Goal: Entertainment & Leisure: Consume media (video, audio)

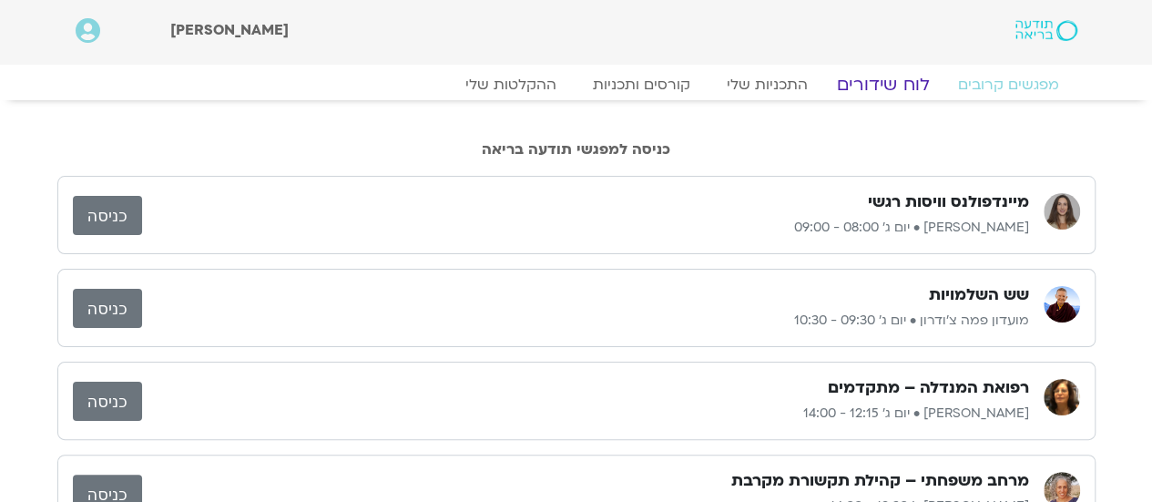
click at [876, 79] on link "לוח שידורים" at bounding box center [882, 85] width 137 height 22
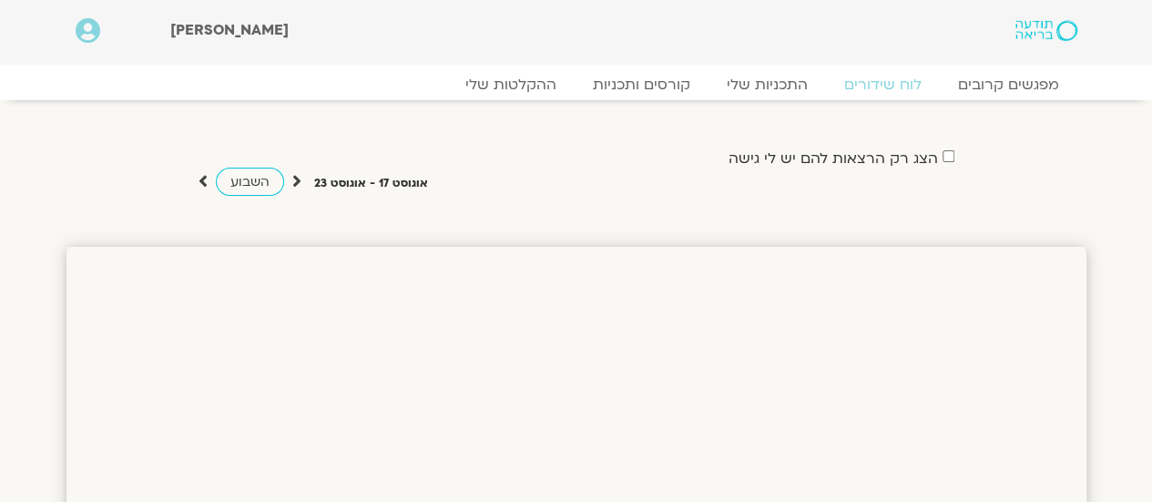
click at [202, 180] on icon at bounding box center [203, 181] width 9 height 18
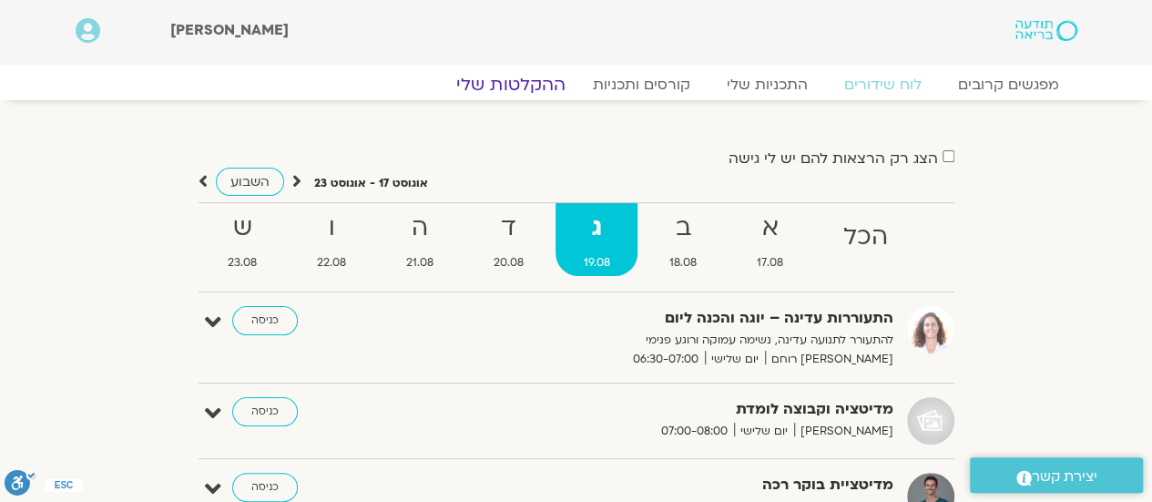
click at [514, 81] on link "ההקלטות שלי" at bounding box center [510, 85] width 153 height 22
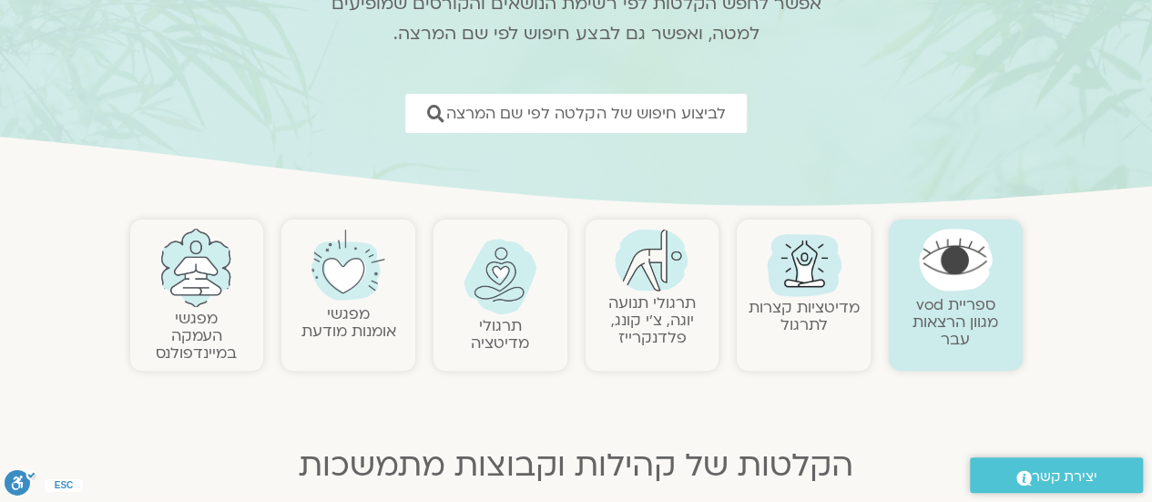
scroll to position [219, 0]
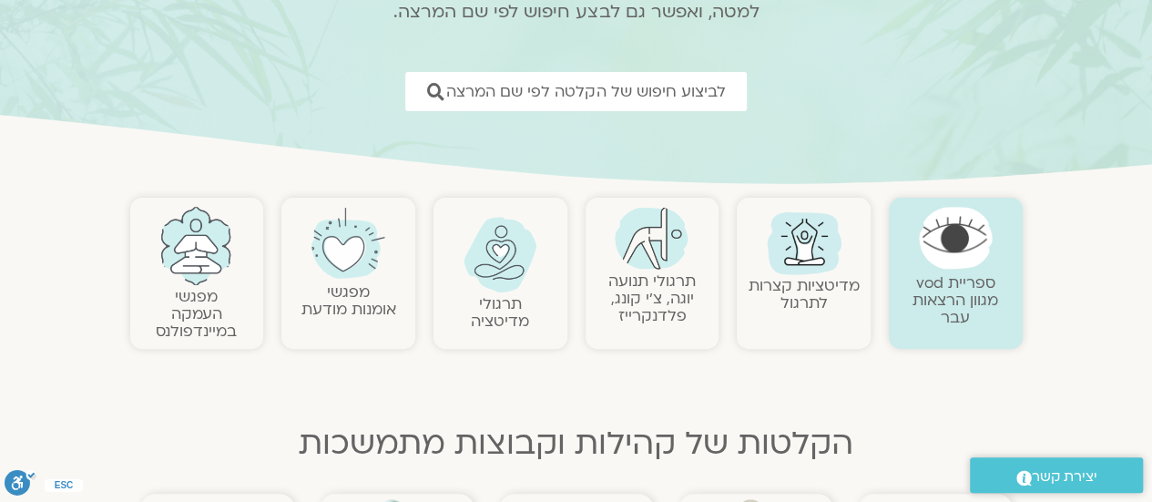
click at [503, 294] on link "תרגולי מדיטציה" at bounding box center [500, 312] width 58 height 38
click at [499, 272] on img at bounding box center [501, 255] width 74 height 76
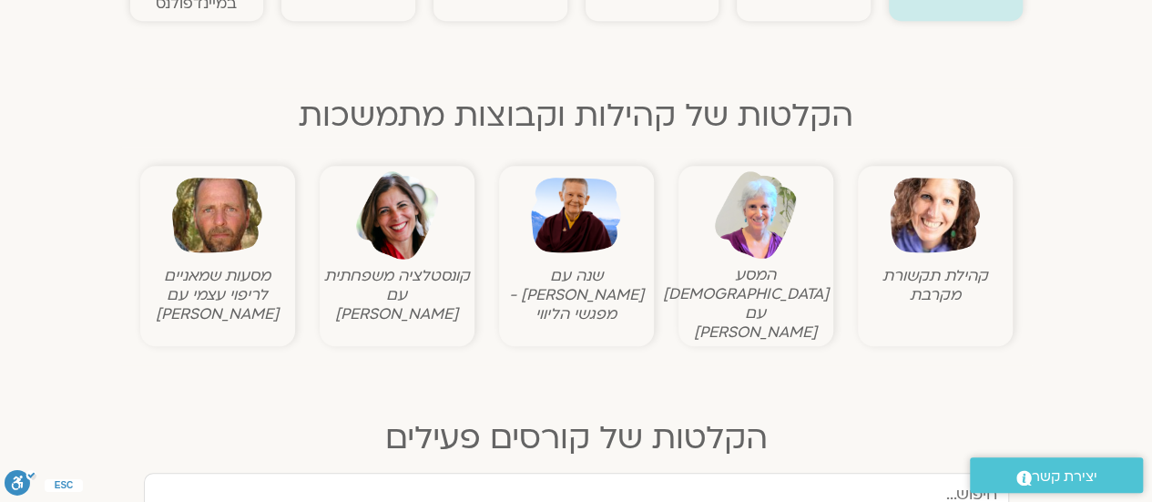
scroll to position [583, 0]
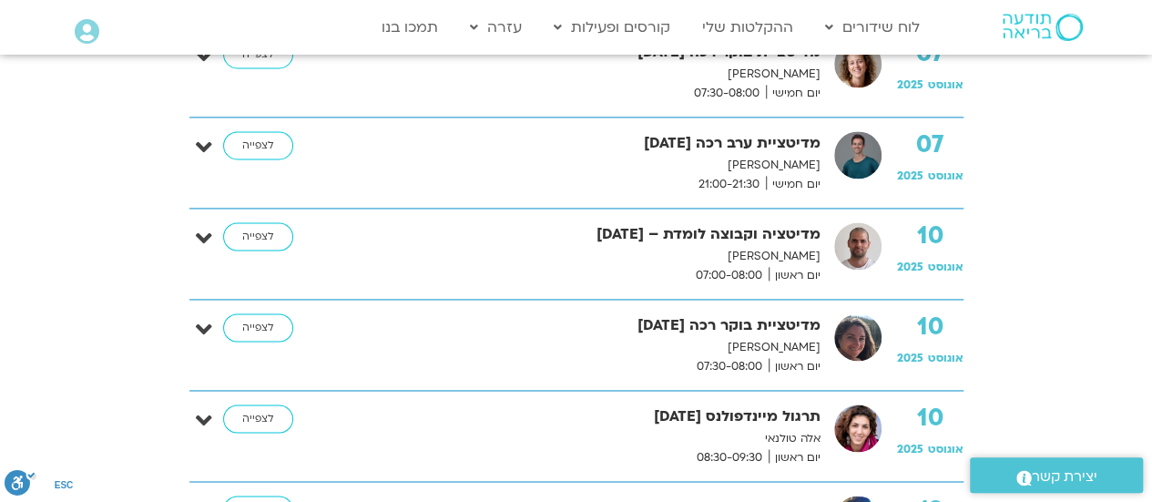
scroll to position [1239, 0]
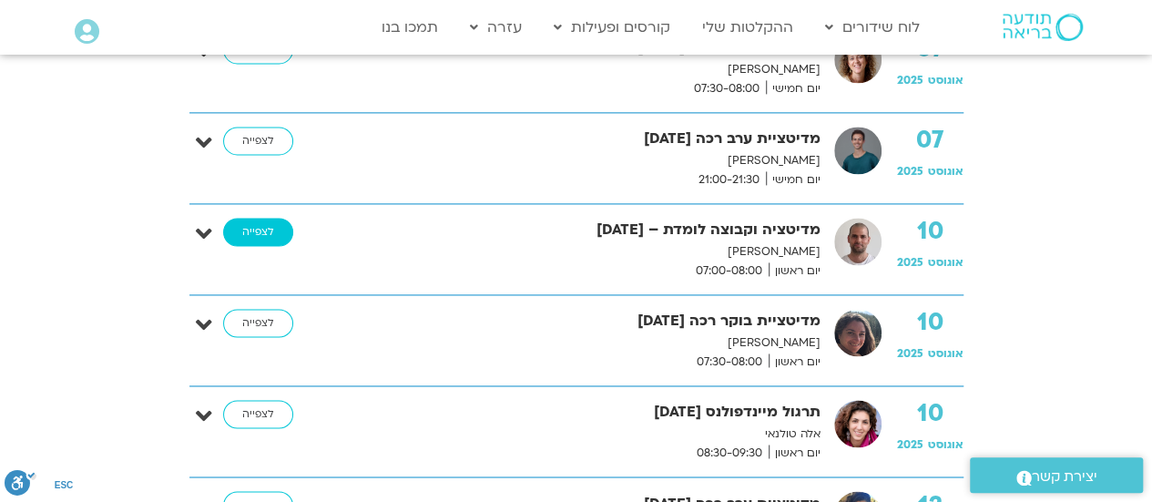
click at [255, 223] on link "לצפייה" at bounding box center [258, 232] width 70 height 29
